Goal: Information Seeking & Learning: Learn about a topic

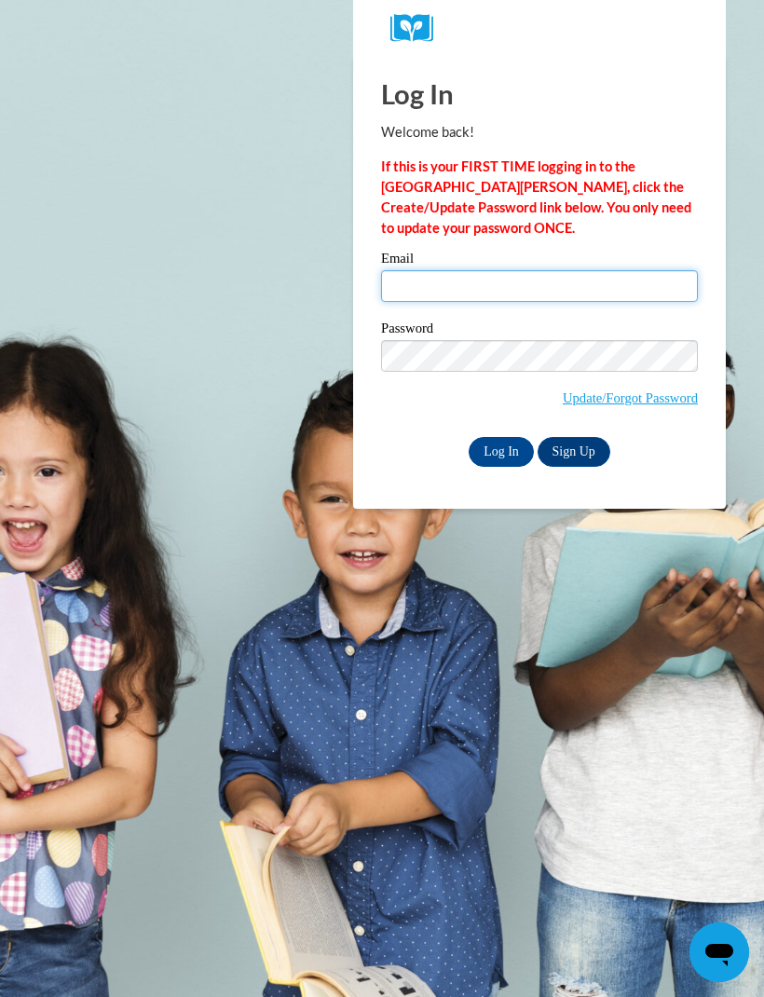
click at [499, 288] on input "Email" at bounding box center [539, 286] width 317 height 32
type input "guiltypleasures_12@yahoo.com"
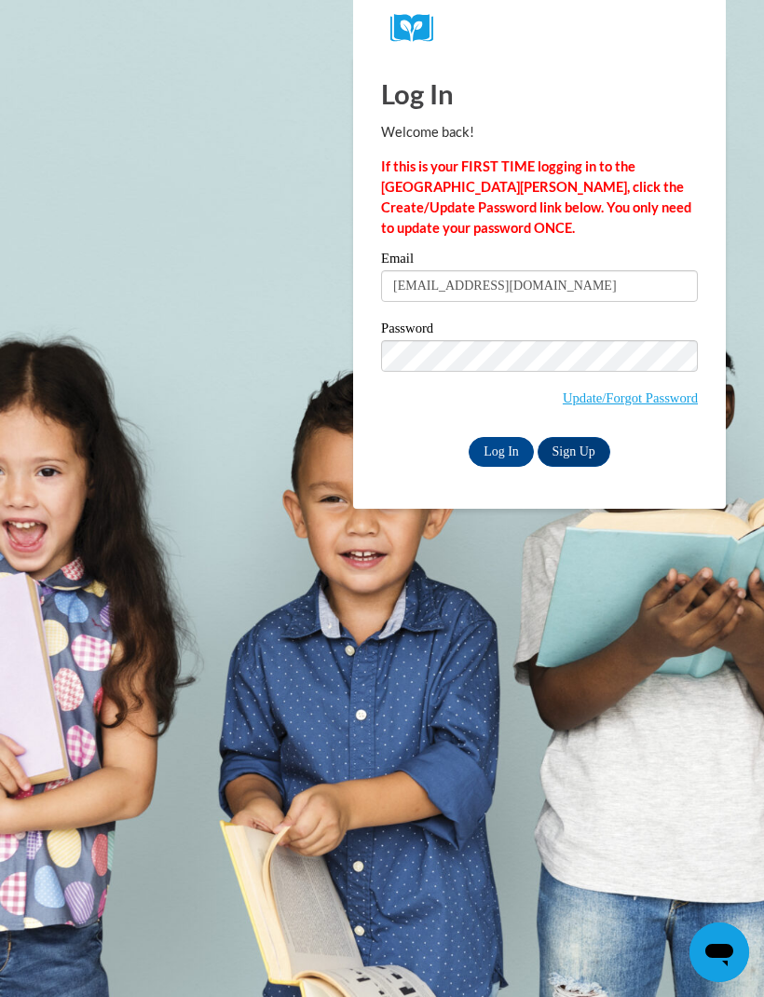
click at [515, 453] on input "Log In" at bounding box center [501, 452] width 65 height 30
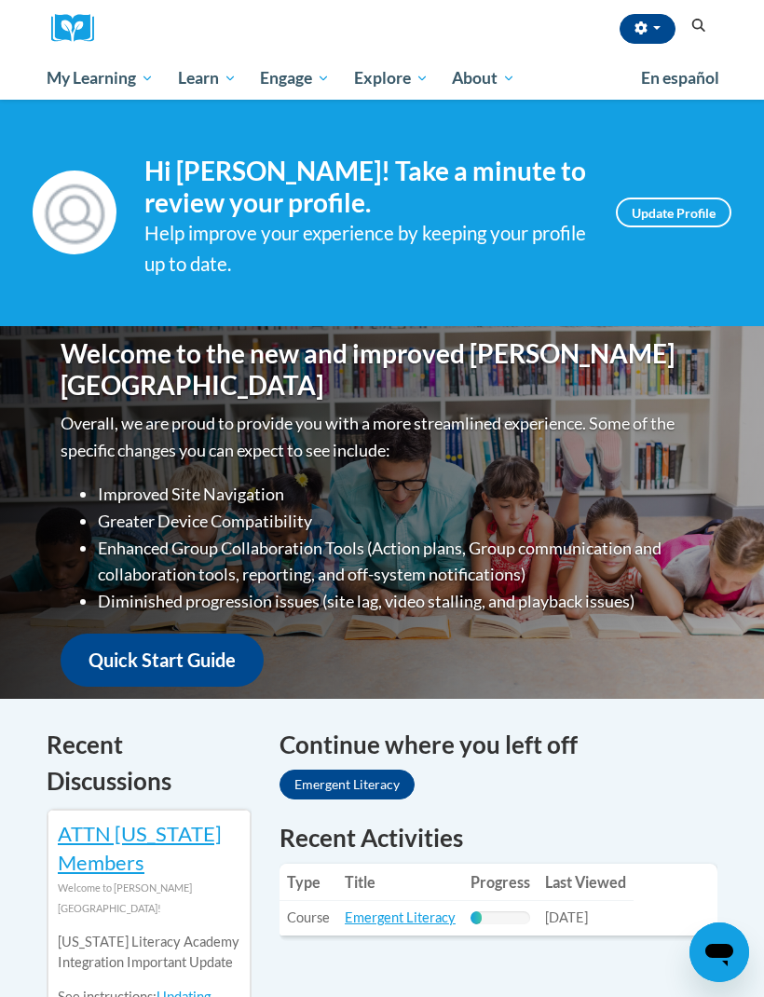
click at [424, 911] on link "Emergent Literacy" at bounding box center [400, 918] width 111 height 16
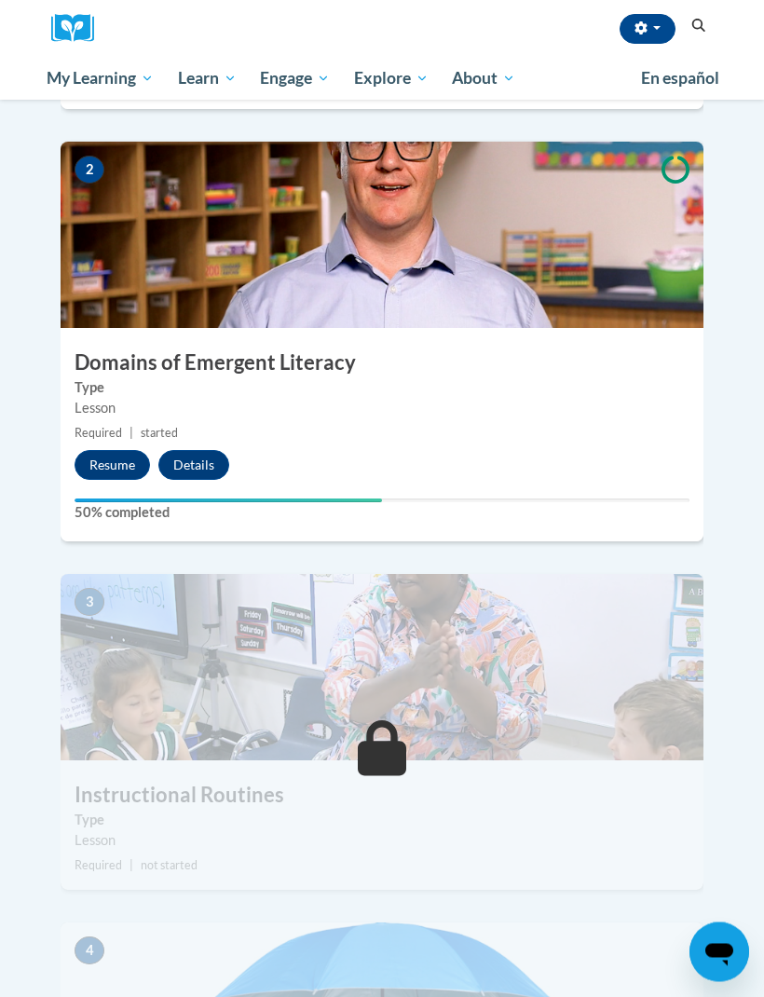
click at [119, 451] on button "Resume" at bounding box center [112, 466] width 75 height 30
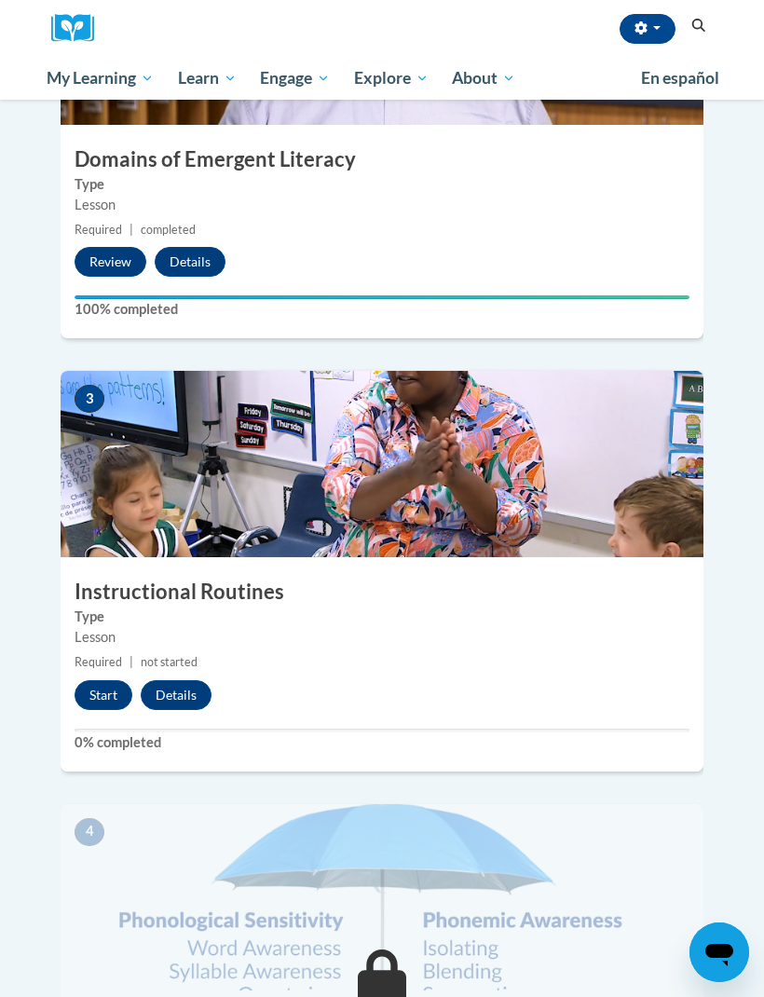
scroll to position [1087, 0]
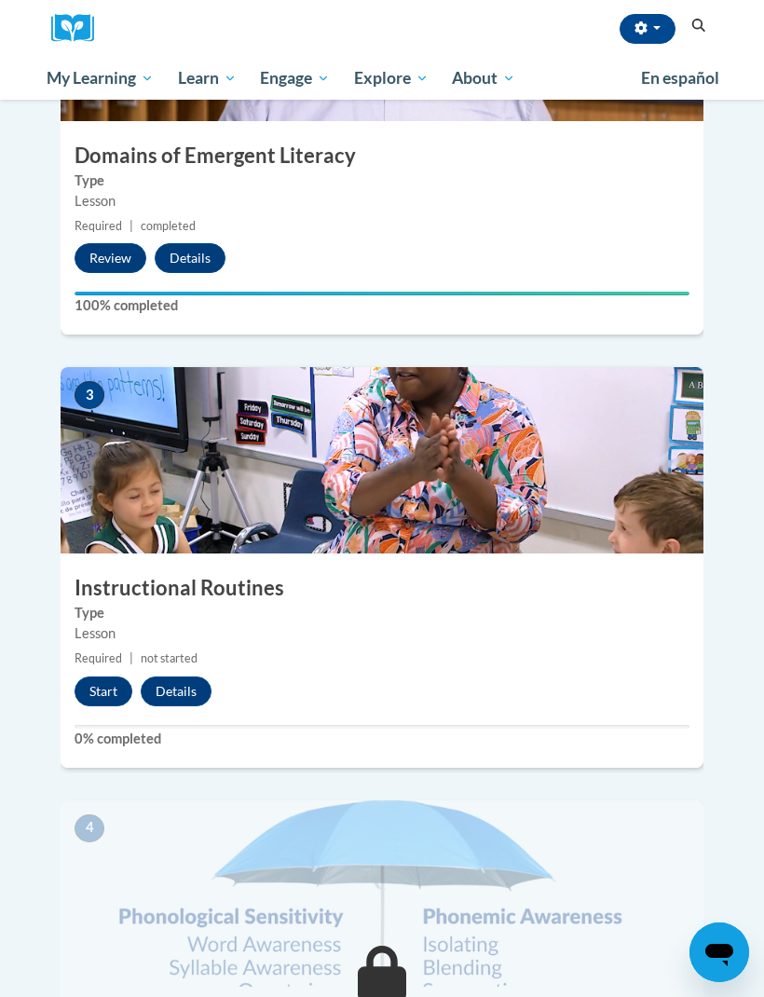
click at [110, 677] on button "Start" at bounding box center [104, 692] width 58 height 30
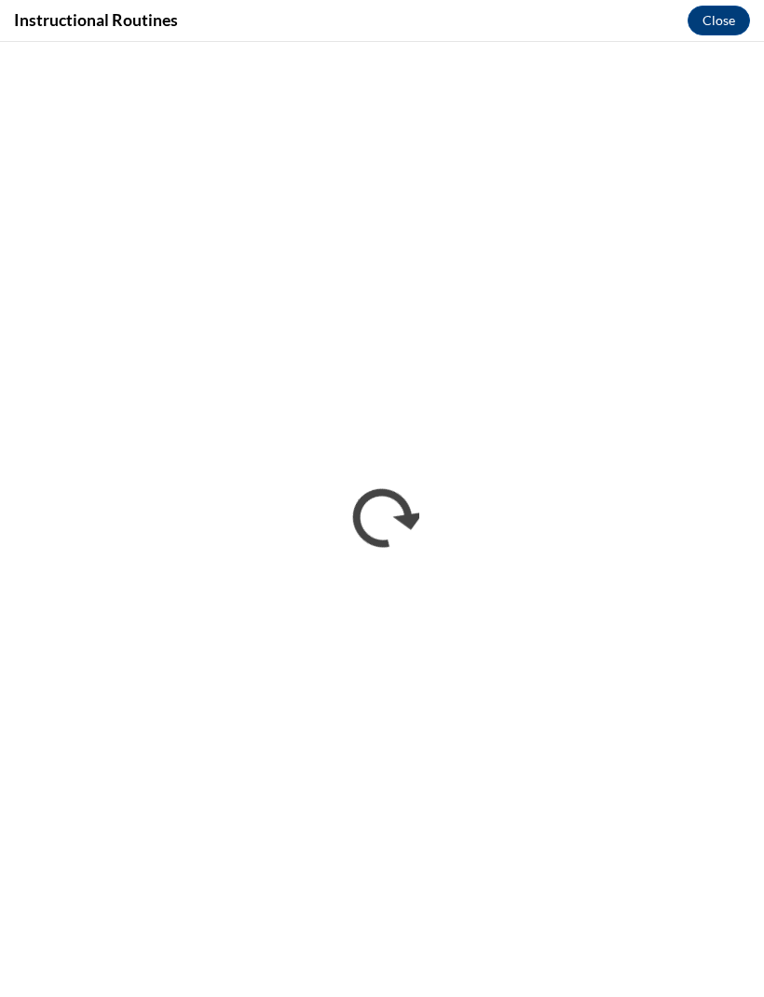
scroll to position [0, 0]
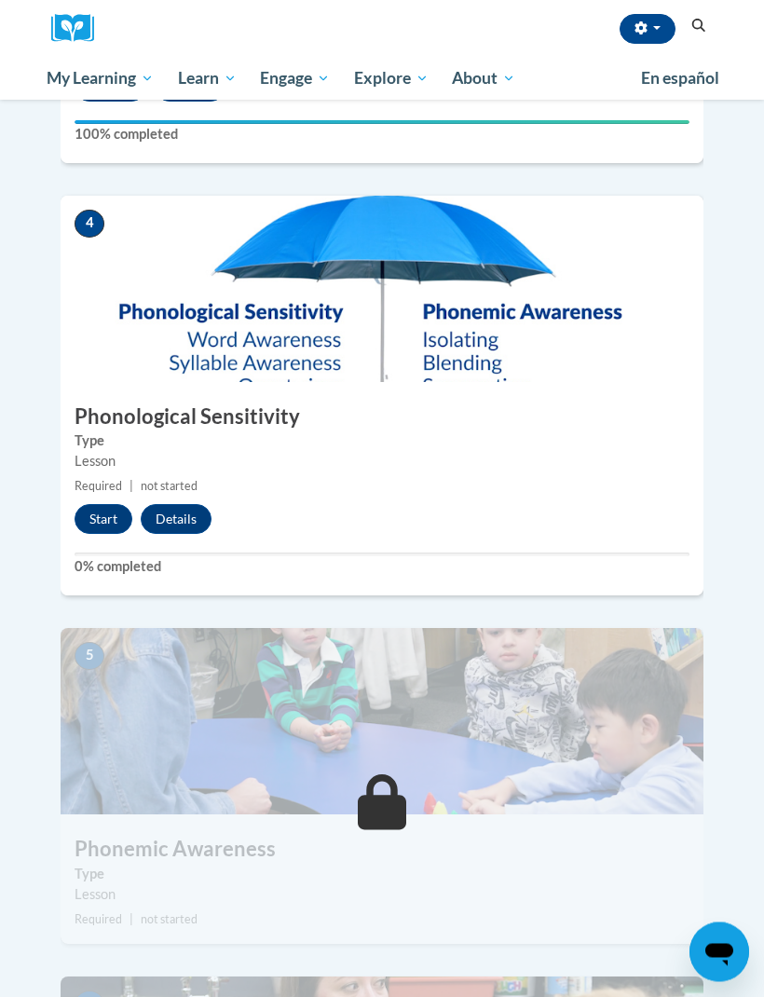
scroll to position [1686, 0]
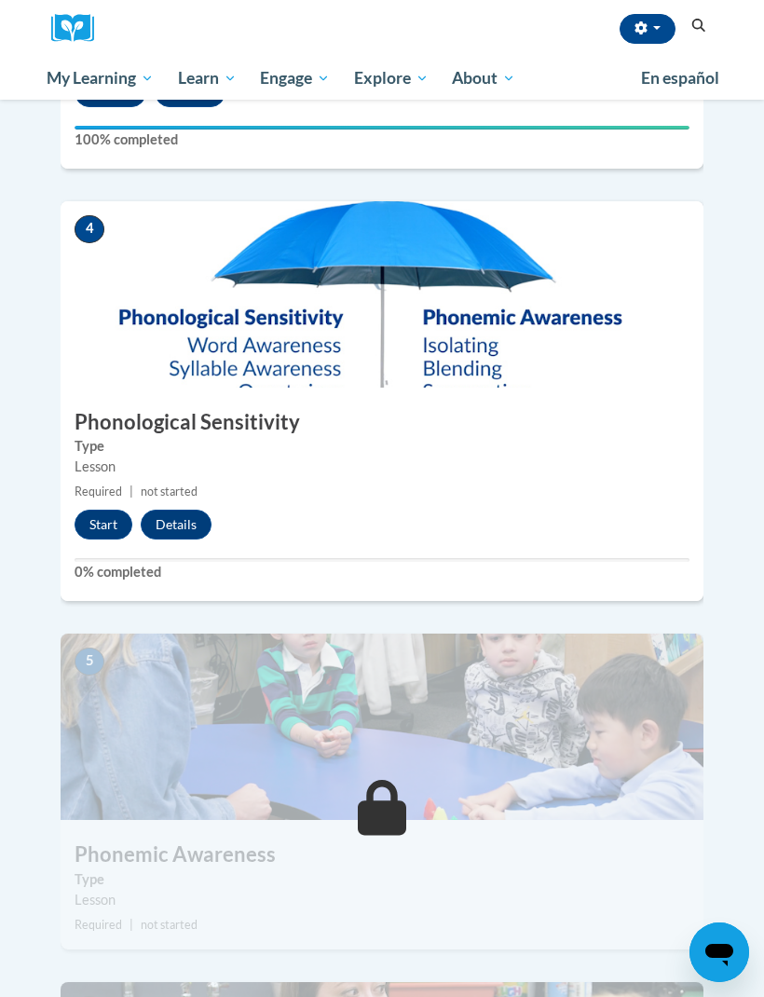
click at [103, 510] on button "Start" at bounding box center [104, 525] width 58 height 30
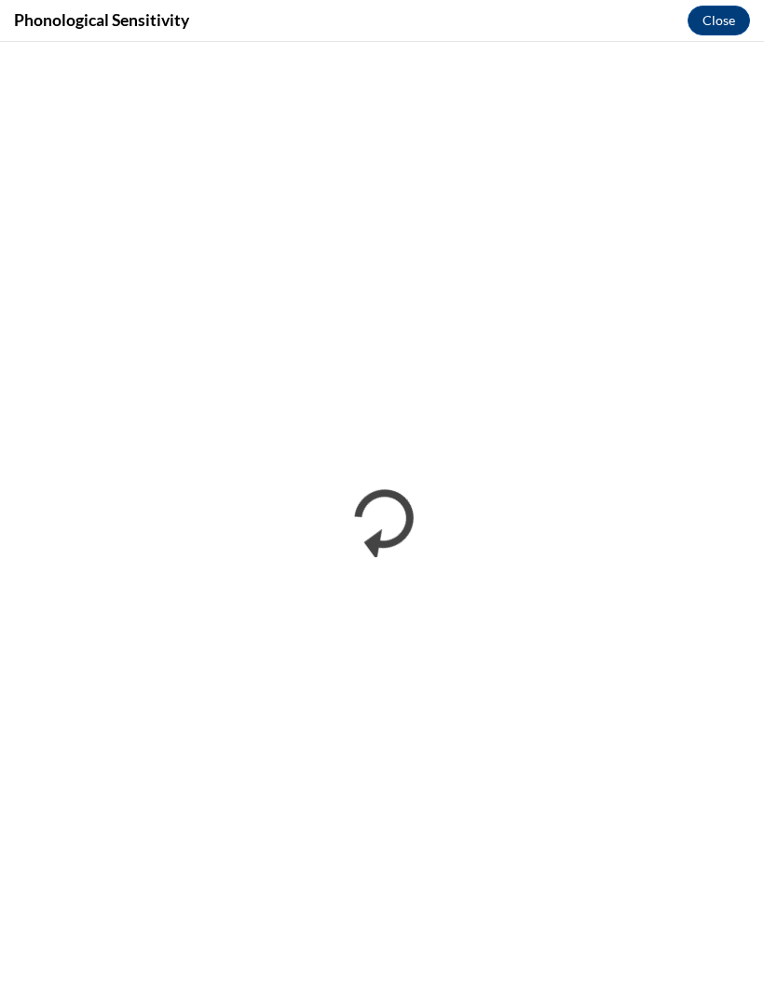
scroll to position [0, 0]
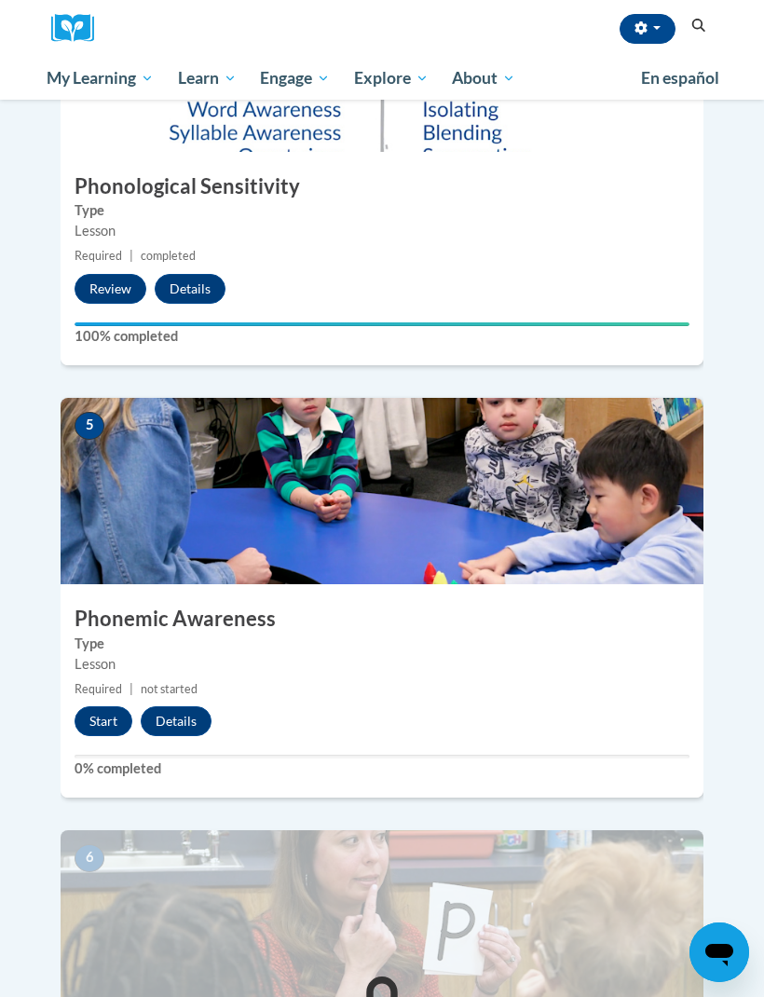
scroll to position [1913, 0]
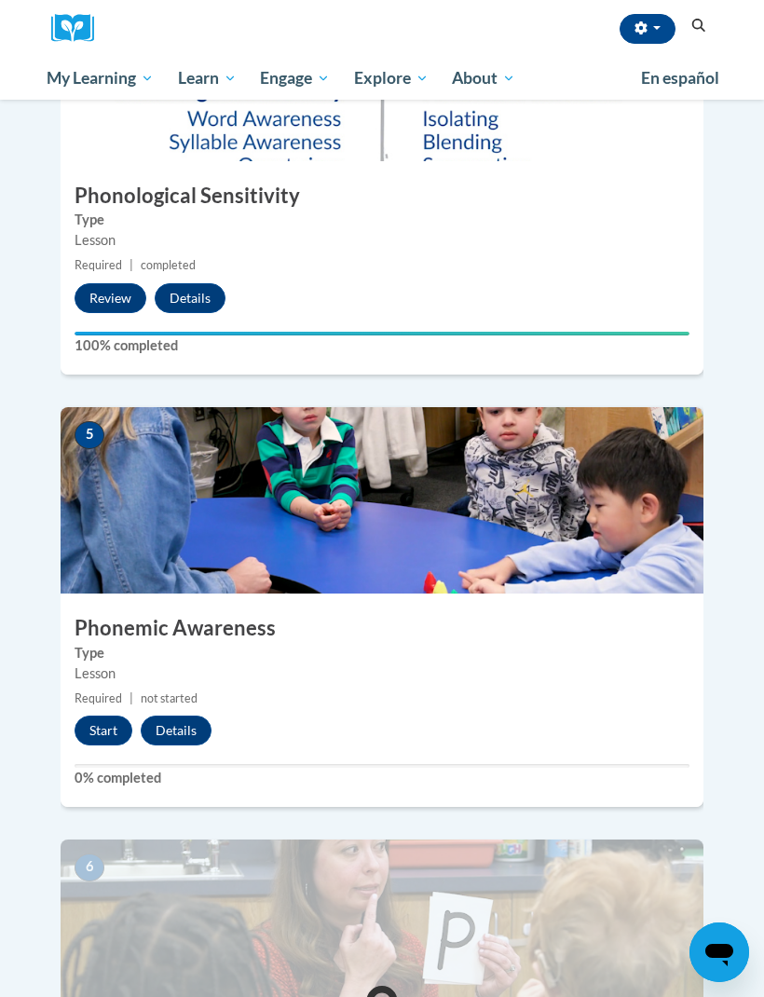
click at [98, 716] on button "Start" at bounding box center [104, 731] width 58 height 30
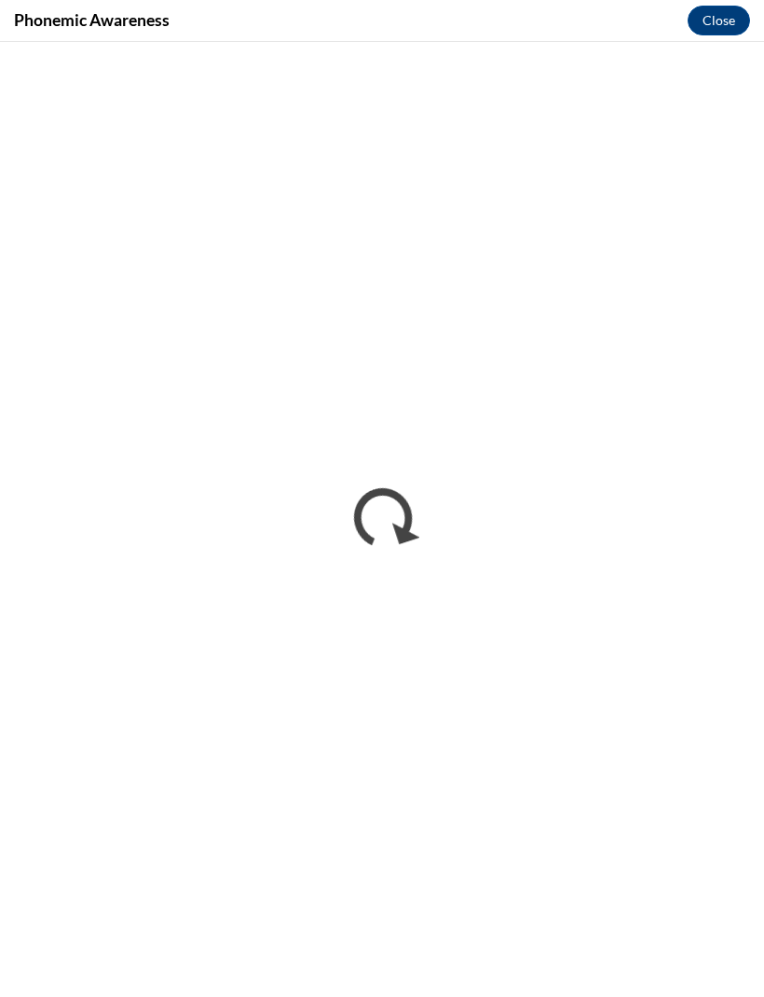
scroll to position [0, 0]
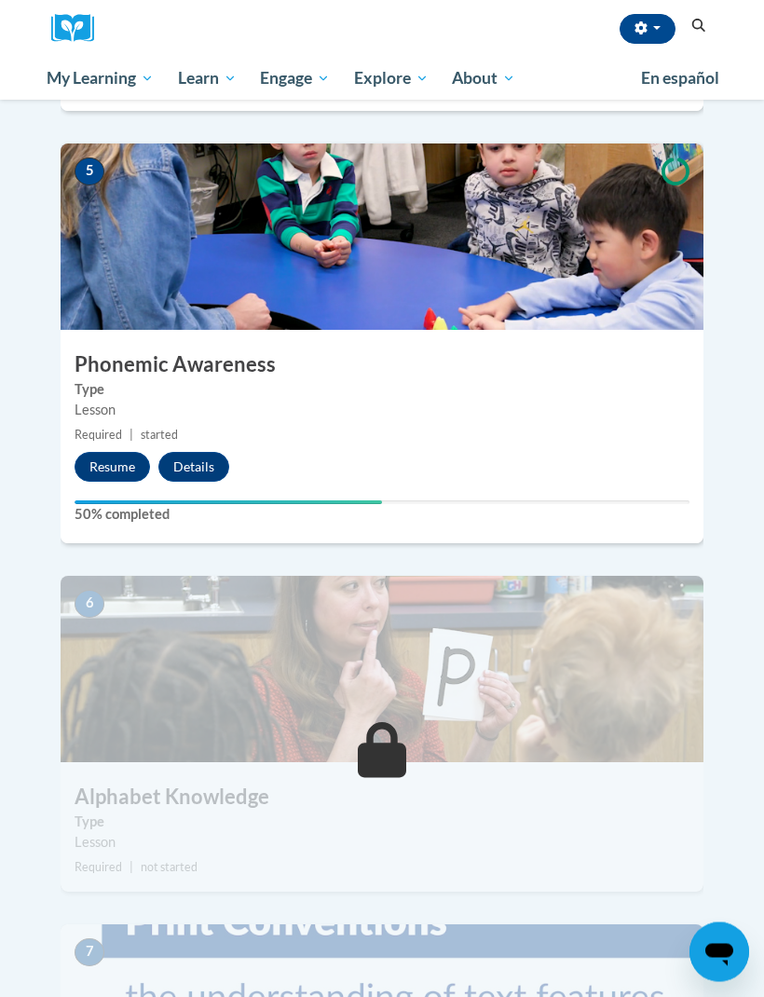
scroll to position [2176, 0]
click at [120, 452] on button "Resume" at bounding box center [112, 467] width 75 height 30
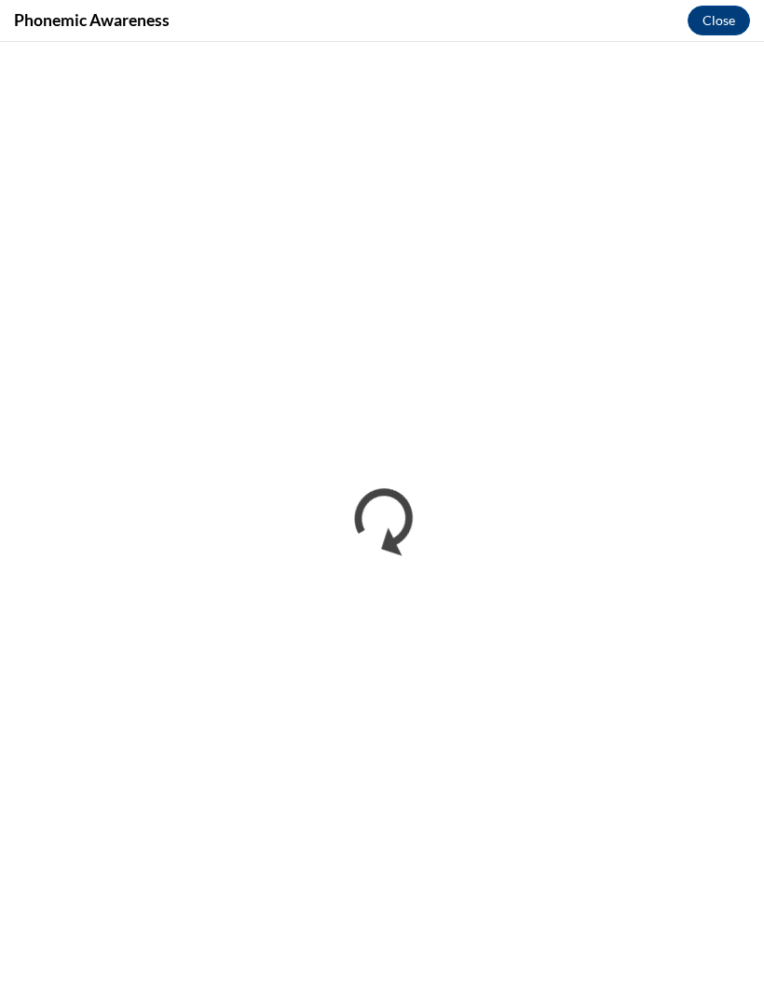
scroll to position [0, 0]
